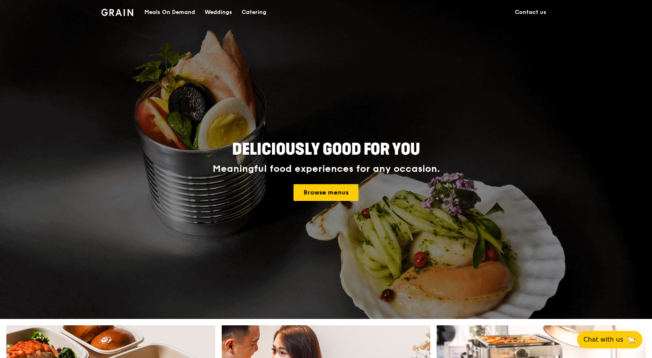
click at [266, 10] on div "Catering" at bounding box center [254, 12] width 25 height 24
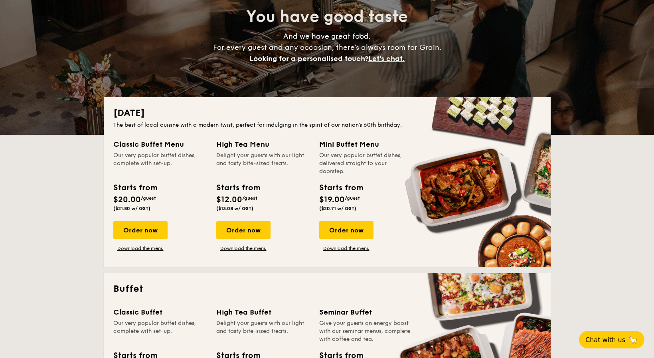
scroll to position [96, 0]
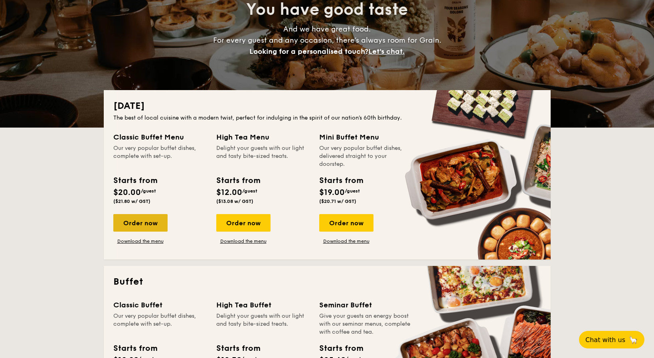
click at [158, 220] on div "Order now" at bounding box center [140, 223] width 54 height 18
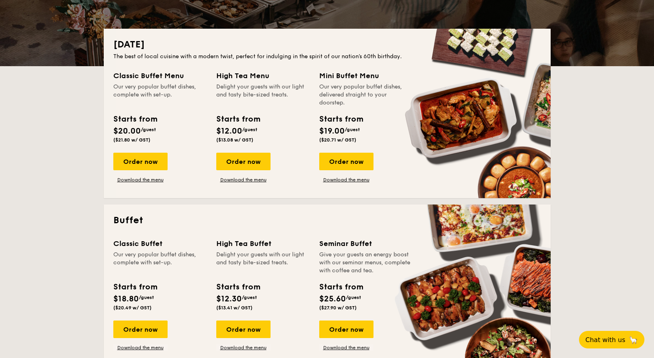
scroll to position [160, 0]
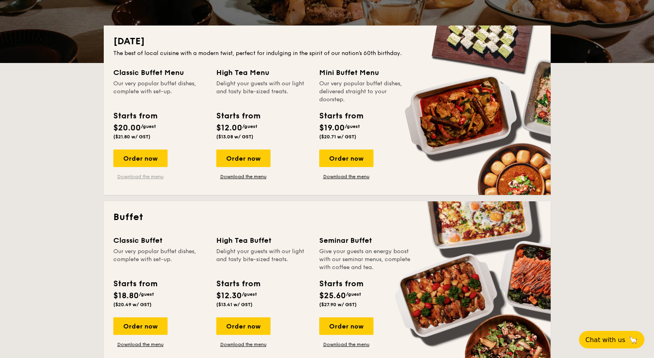
click at [157, 179] on link "Download the menu" at bounding box center [140, 176] width 54 height 6
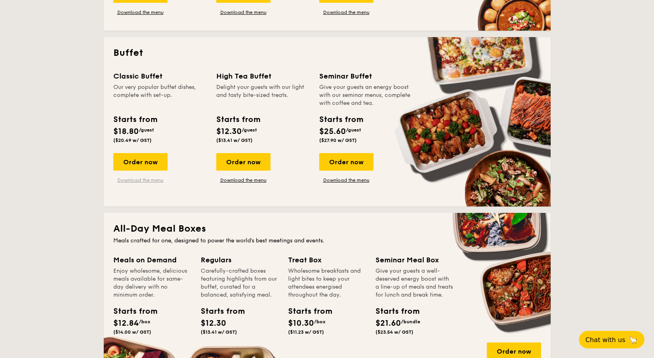
scroll to position [328, 0]
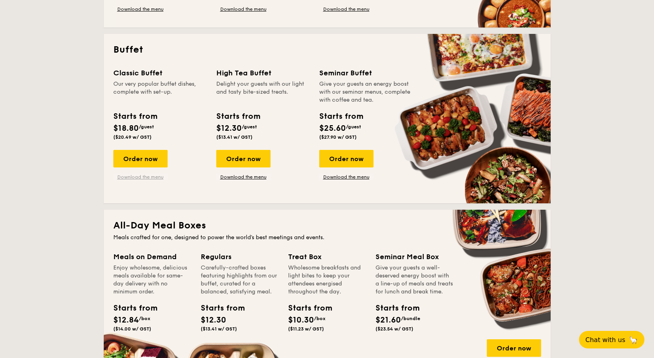
click at [158, 179] on link "Download the menu" at bounding box center [140, 177] width 54 height 6
click at [187, 113] on div "Starts from $18.80 /guest ($20.49 w/ GST)" at bounding box center [160, 126] width 100 height 33
click at [152, 160] on div "Order now" at bounding box center [140, 159] width 54 height 18
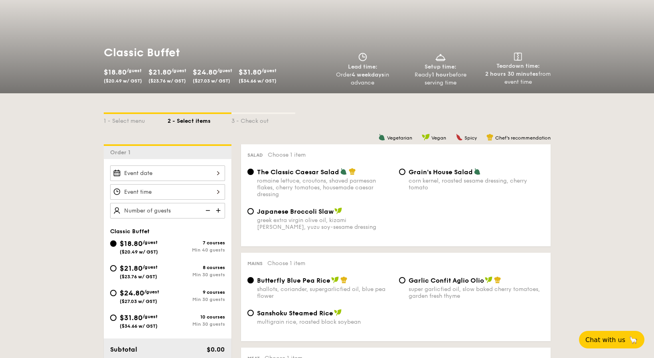
scroll to position [89, 0]
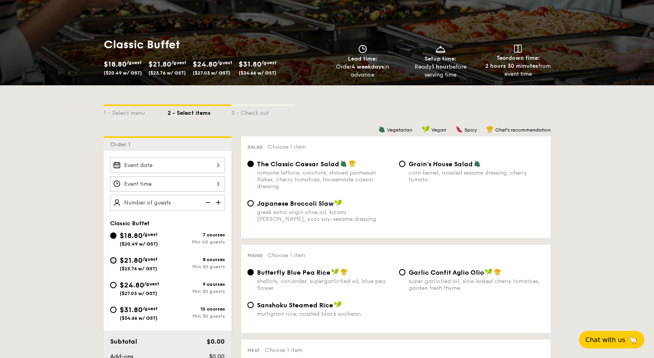
click at [114, 259] on input "$21.80 /guest ($23.76 w/ GST) 8 courses Min 30 guests" at bounding box center [113, 260] width 6 height 6
radio input "true"
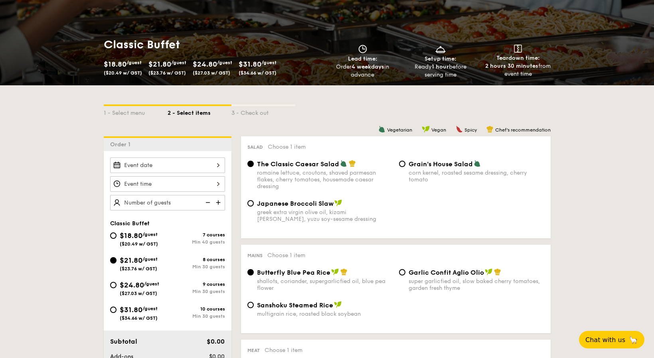
radio input "true"
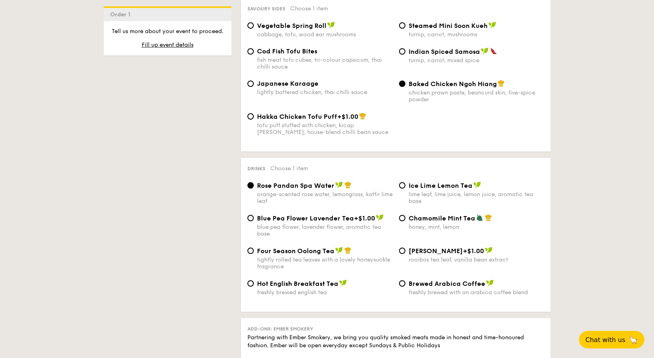
scroll to position [1407, 0]
